Goal: Find specific page/section: Find specific page/section

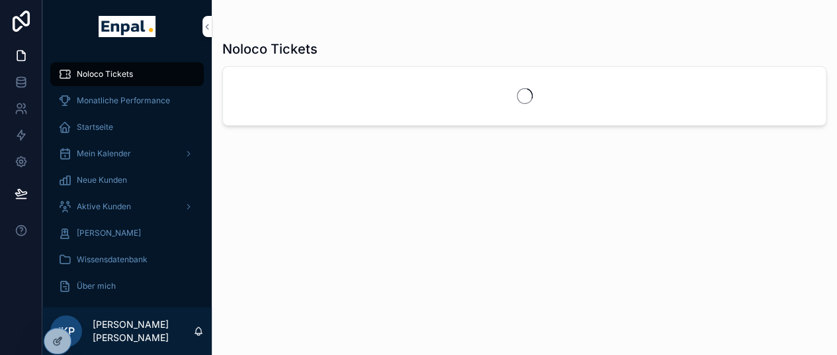
click at [0, 0] on icon at bounding box center [0, 0] width 0 height 0
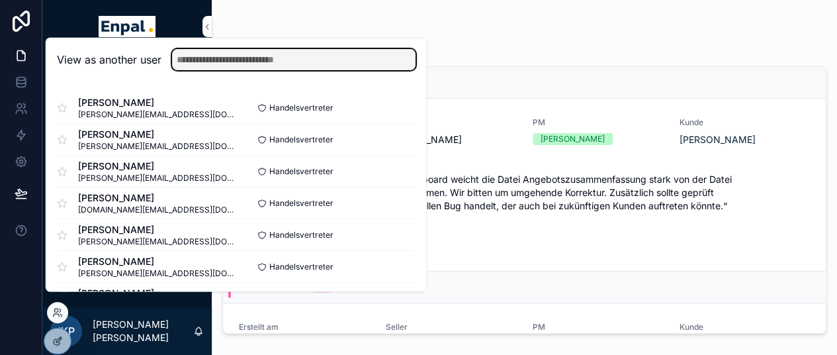
click at [246, 70] on input "text" at bounding box center [293, 59] width 243 height 21
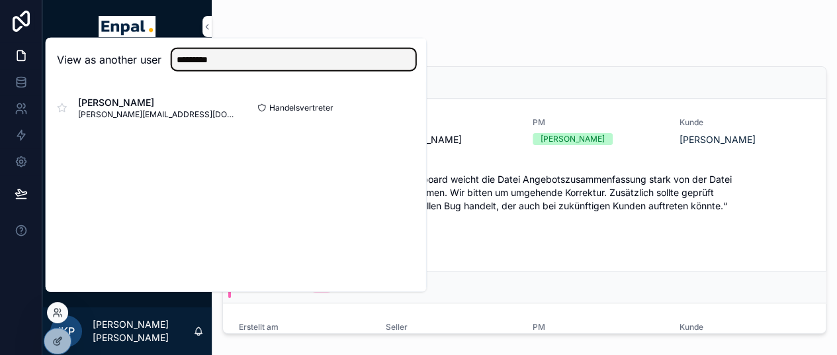
type input "*********"
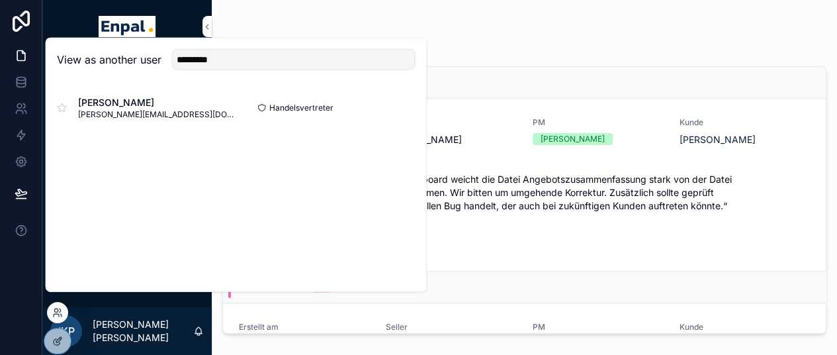
click at [0, 0] on button "Select" at bounding box center [0, 0] width 0 height 0
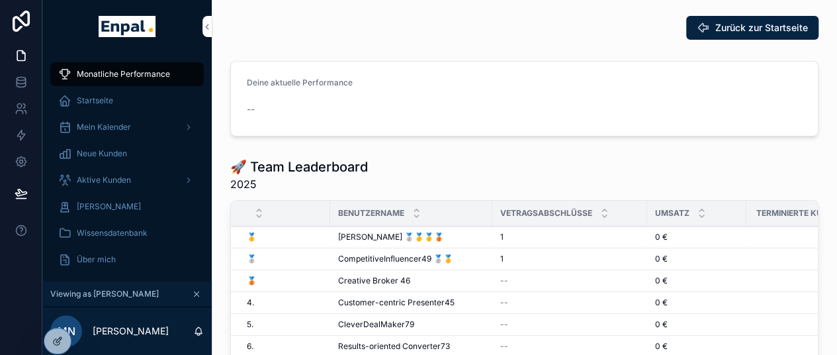
click at [92, 181] on span "Aktive Kunden" at bounding box center [104, 180] width 54 height 11
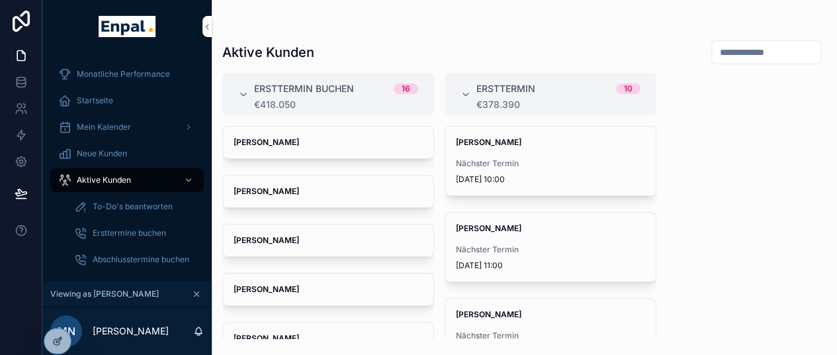
click at [726, 55] on input "scrollable content" at bounding box center [766, 52] width 108 height 19
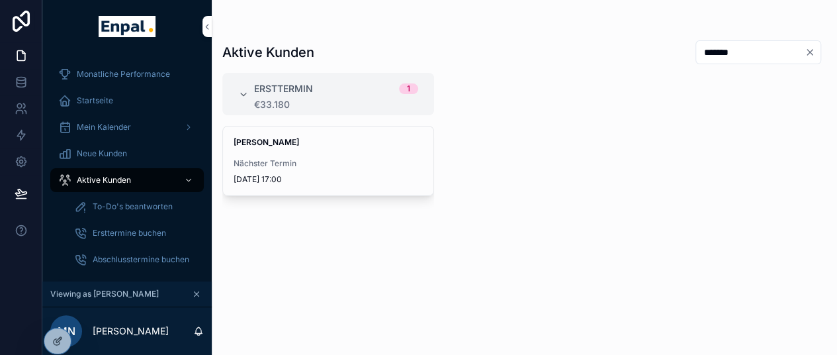
type input "*******"
click at [312, 159] on span "Nächster Termin" at bounding box center [327, 163] width 189 height 11
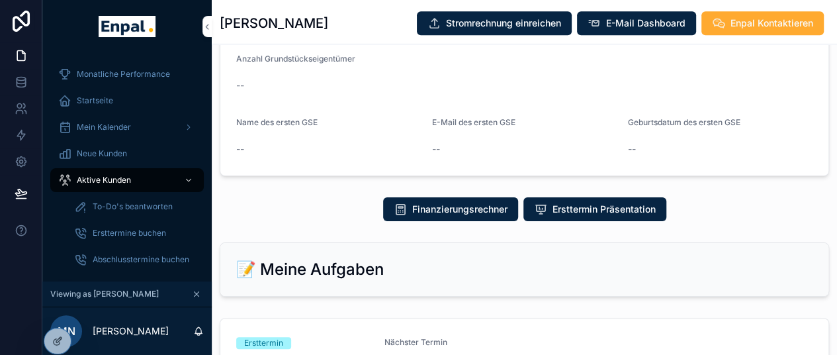
scroll to position [410, 0]
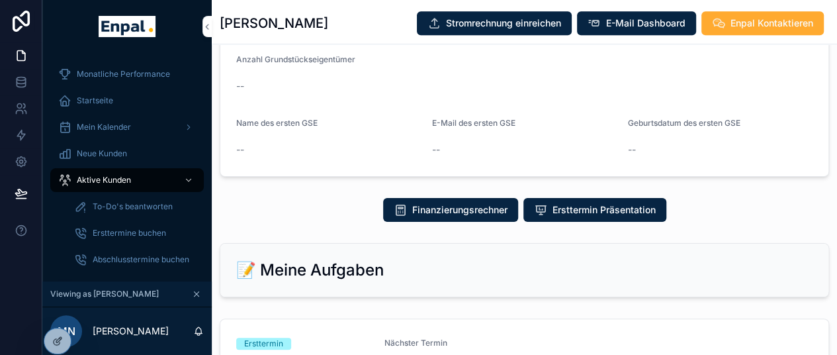
click at [790, 221] on div "Finanzierungsrechner Ersttermin Präsentation" at bounding box center [524, 210] width 609 height 24
click at [609, 216] on span "Ersttermin Präsentation" at bounding box center [603, 209] width 103 height 13
click at [605, 113] on form "Anzahl Grundstückseigentümer -- Name des ersten GSE -- E-Mail des ersten GSE --…" at bounding box center [524, 107] width 608 height 138
